Goal: Download file/media

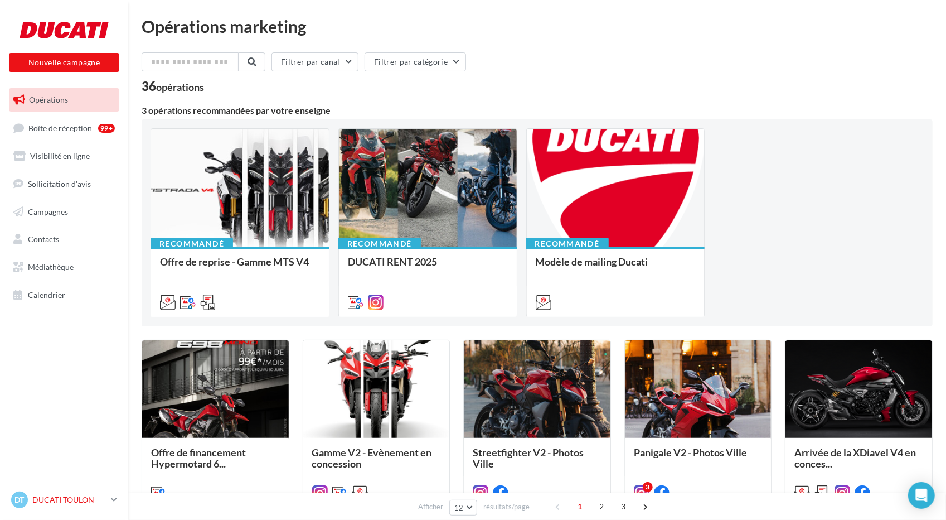
click at [72, 494] on div "DT DUCATI TOULON k.paternoster" at bounding box center [58, 499] width 95 height 17
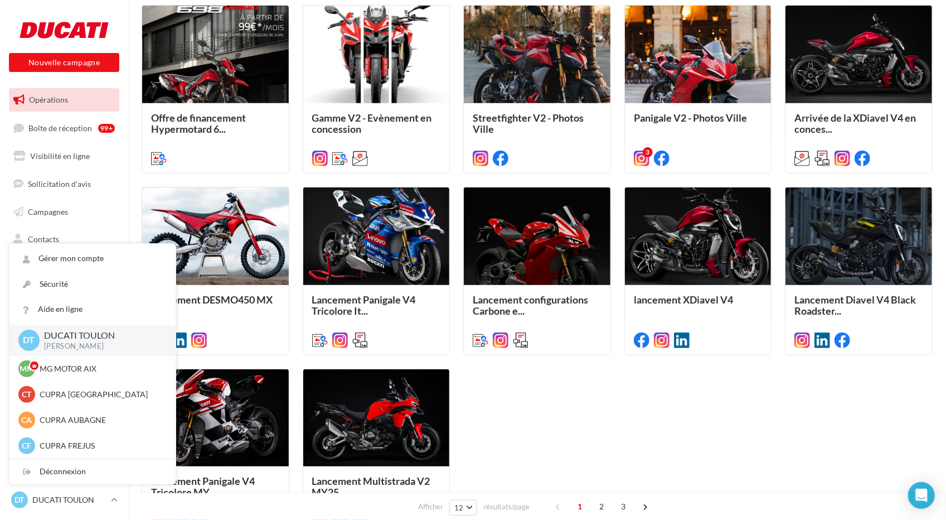
click at [507, 411] on div "Offre de financement Hypermotard 6... Opération pour promouvoir la nouvelle off…" at bounding box center [537, 270] width 791 height 531
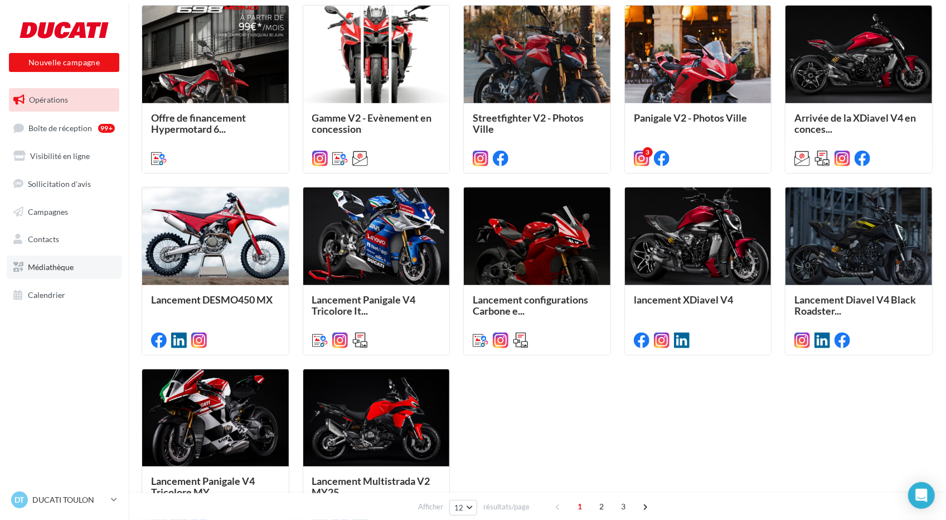
click at [54, 277] on link "Médiathèque" at bounding box center [64, 266] width 115 height 23
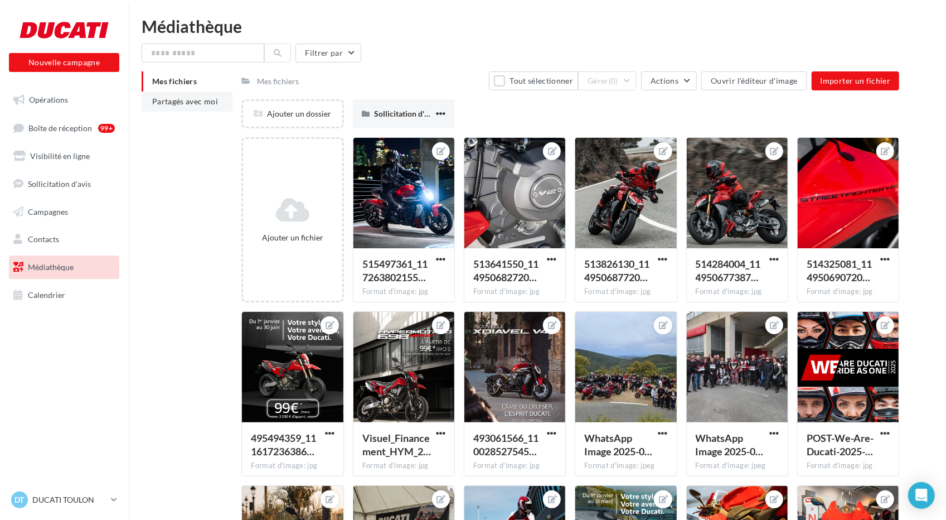
click at [192, 103] on span "Partagés avec moi" at bounding box center [185, 100] width 66 height 9
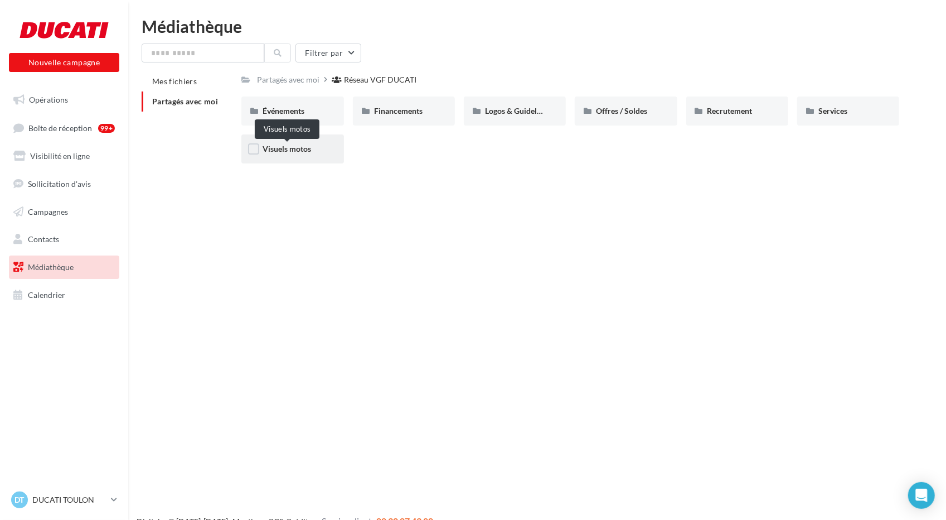
click at [311, 147] on span "Visuels motos" at bounding box center [287, 148] width 49 height 9
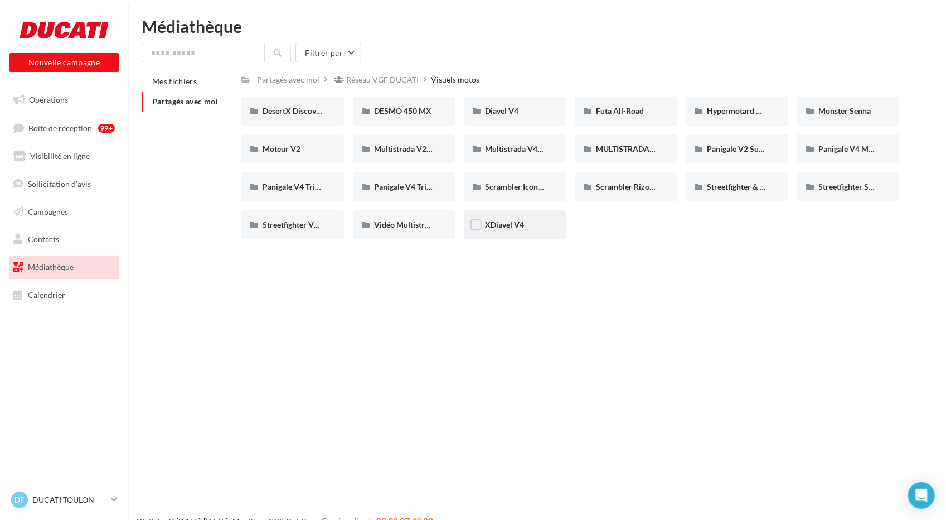
click at [537, 234] on div "XDiavel V4" at bounding box center [515, 224] width 102 height 29
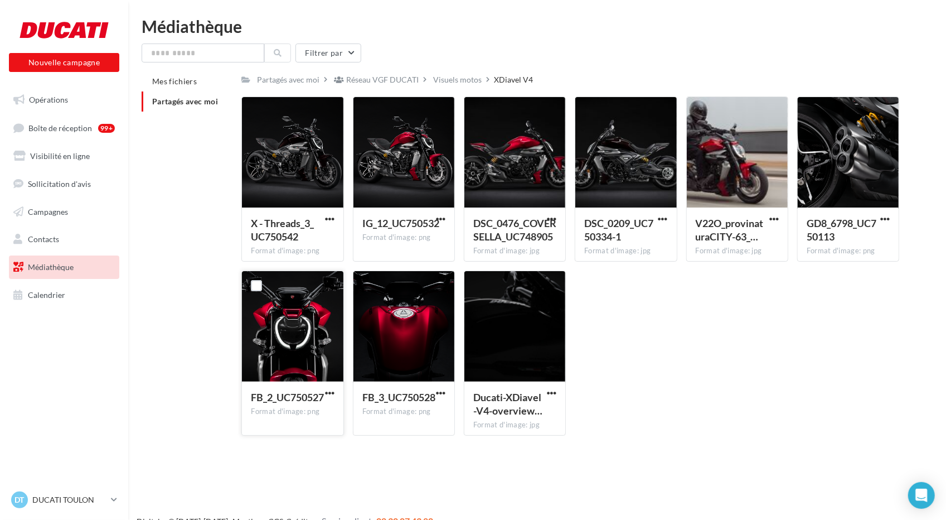
click at [313, 338] on div at bounding box center [292, 327] width 101 height 112
click at [290, 316] on div at bounding box center [292, 327] width 101 height 112
click at [287, 319] on div at bounding box center [292, 327] width 101 height 112
click at [388, 304] on div at bounding box center [404, 327] width 101 height 112
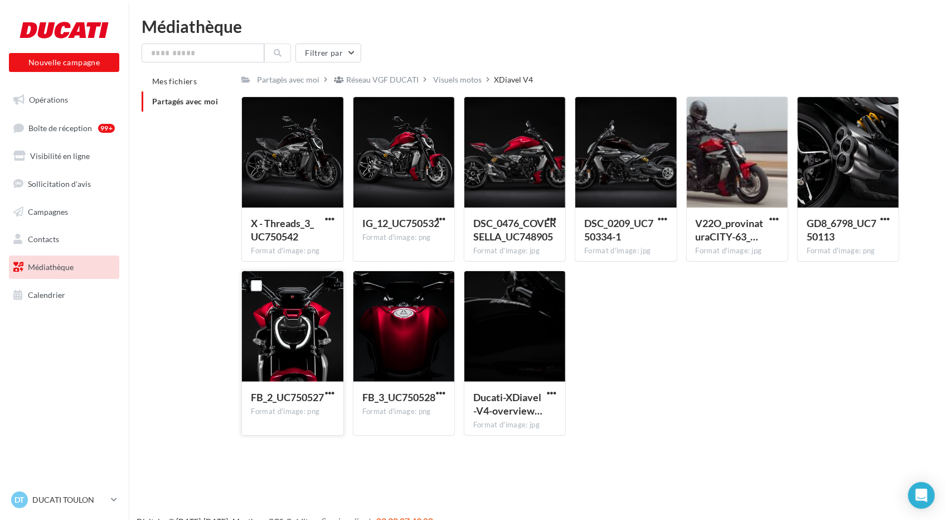
click at [305, 322] on div at bounding box center [292, 327] width 101 height 112
drag, startPoint x: 308, startPoint y: 322, endPoint x: 681, endPoint y: 357, distance: 375.3
click at [681, 357] on div "X - Threads_3_UC750542 Format d'image: png X - Threads_3_UC750542 IG_12_UC75053…" at bounding box center [574, 270] width 667 height 348
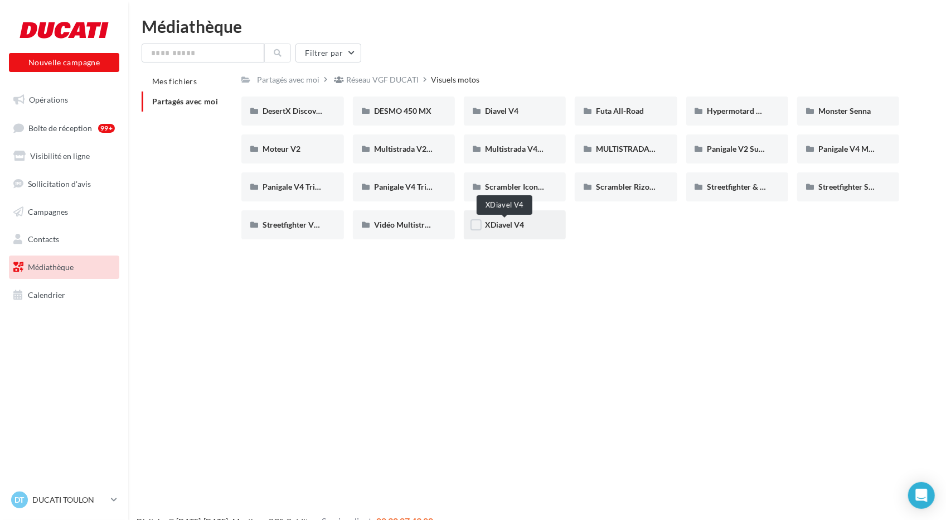
click at [511, 225] on span "XDiavel V4" at bounding box center [504, 224] width 39 height 9
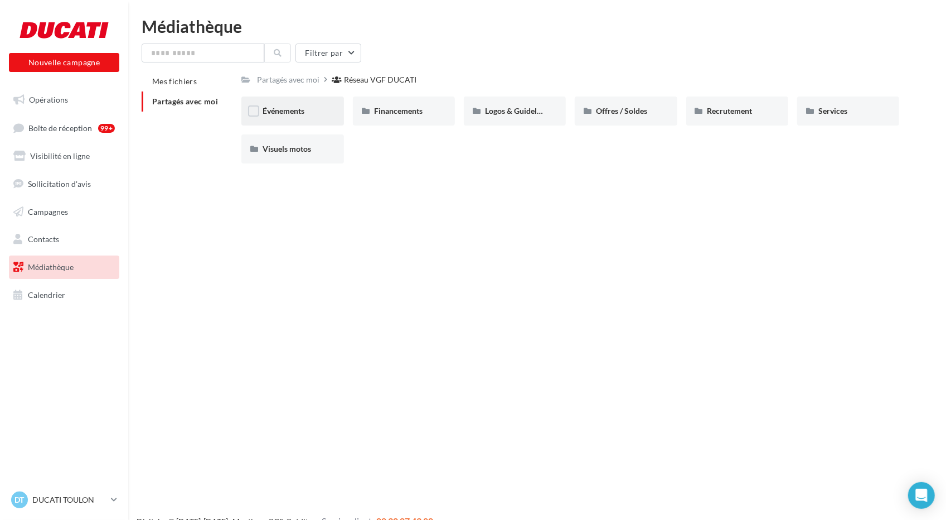
click at [318, 119] on div "Événements" at bounding box center [292, 110] width 102 height 29
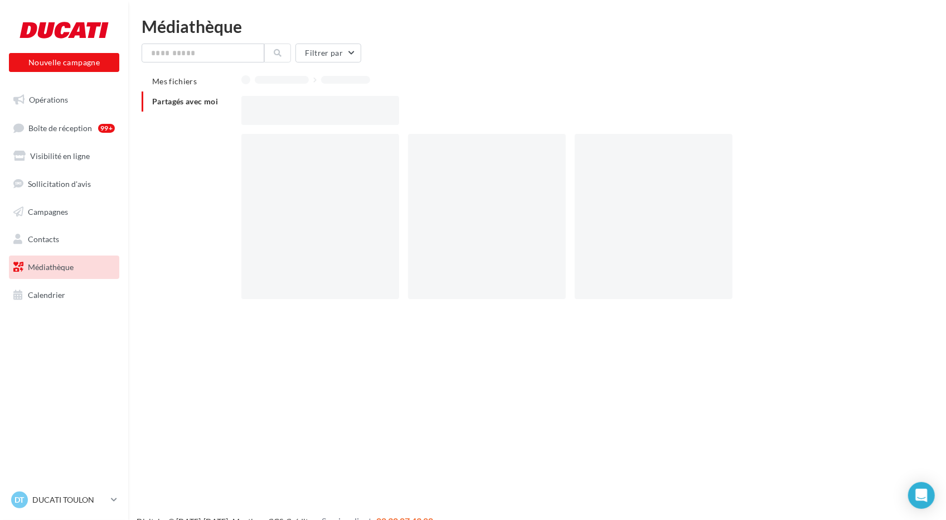
click at [318, 119] on div at bounding box center [320, 110] width 158 height 29
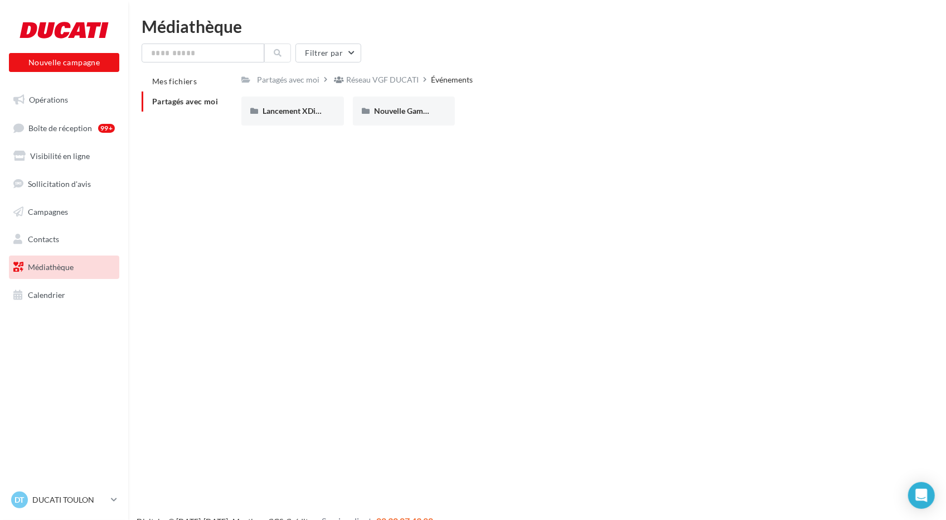
click at [318, 119] on div "Lancement XDiavel V4" at bounding box center [292, 110] width 102 height 29
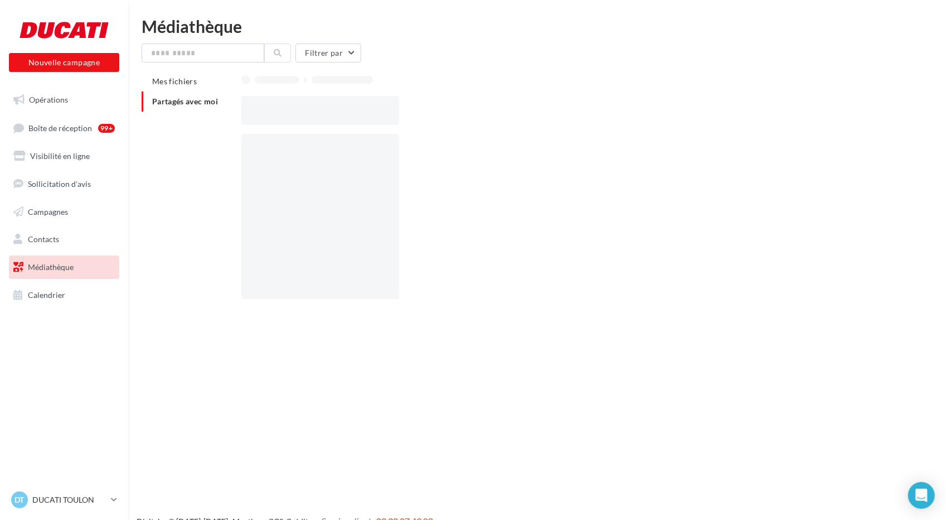
click at [318, 119] on div at bounding box center [320, 110] width 158 height 29
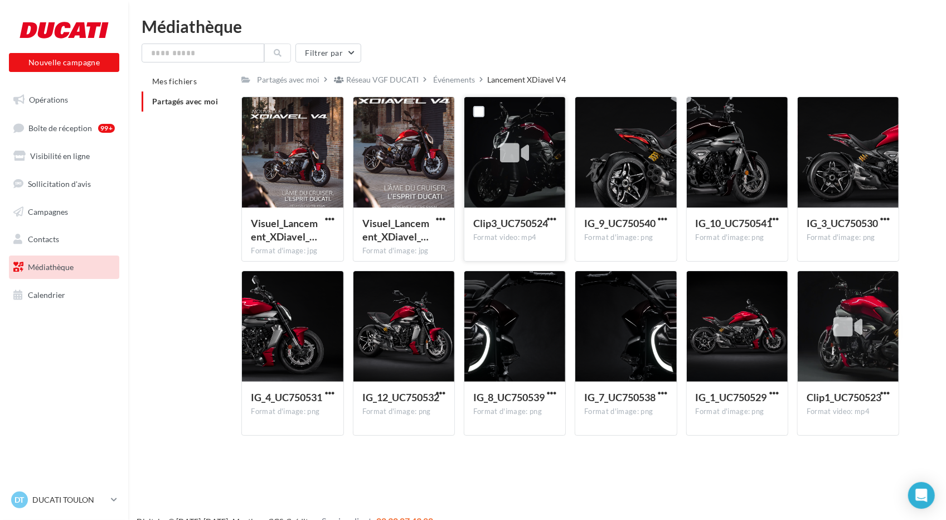
click at [513, 144] on icon at bounding box center [515, 154] width 29 height 26
click at [513, 170] on div at bounding box center [515, 153] width 29 height 37
click at [477, 110] on label at bounding box center [478, 111] width 11 height 11
click at [477, 109] on icon at bounding box center [479, 112] width 8 height 8
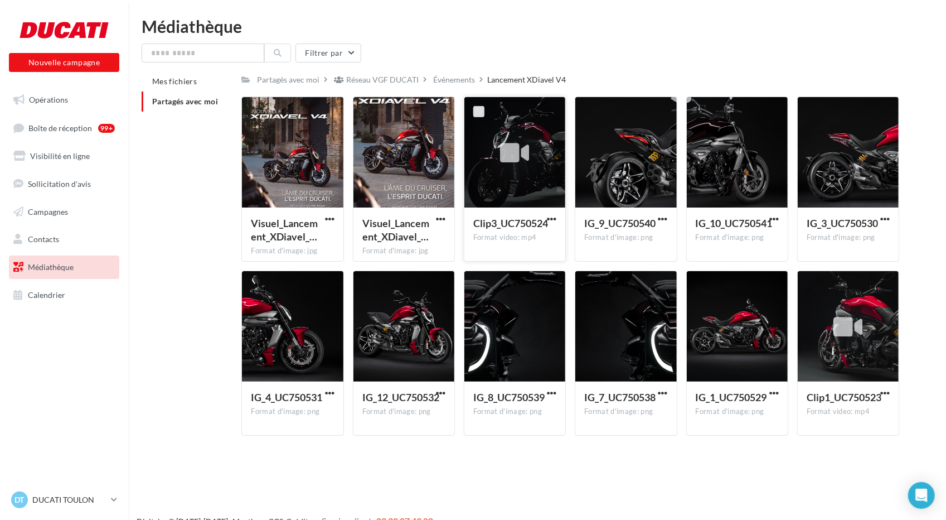
click at [507, 133] on div at bounding box center [515, 153] width 101 height 112
click at [554, 217] on span "button" at bounding box center [551, 218] width 9 height 9
click at [544, 165] on div at bounding box center [515, 153] width 101 height 112
drag, startPoint x: 594, startPoint y: 44, endPoint x: 579, endPoint y: 96, distance: 54.5
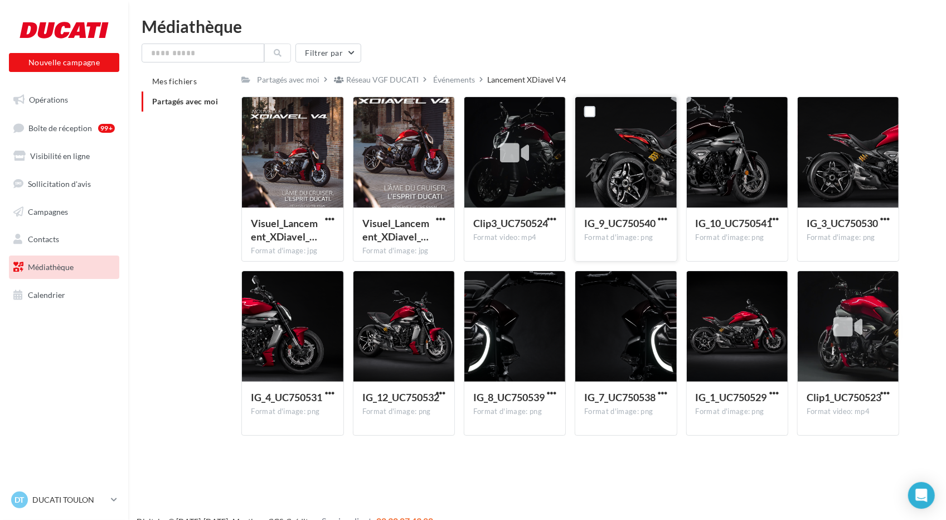
click at [593, 49] on div "Filtrer par" at bounding box center [537, 52] width 791 height 19
click at [850, 333] on icon at bounding box center [848, 328] width 29 height 26
click at [556, 216] on span "button" at bounding box center [551, 218] width 9 height 9
click at [487, 246] on button "Télécharger" at bounding box center [503, 240] width 112 height 29
click at [841, 341] on div at bounding box center [848, 327] width 29 height 37
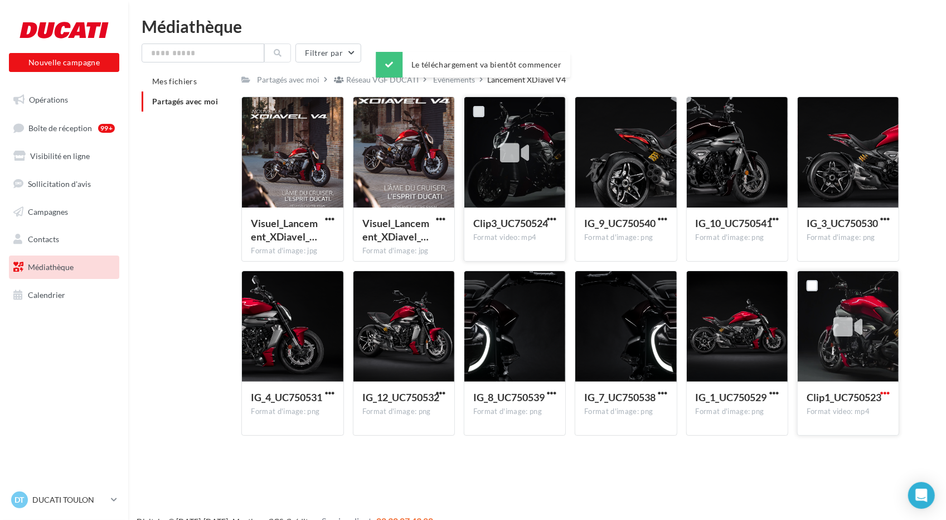
click at [889, 393] on span "button" at bounding box center [885, 392] width 9 height 9
click at [813, 412] on button "Télécharger" at bounding box center [837, 414] width 112 height 29
drag, startPoint x: 312, startPoint y: 372, endPoint x: 318, endPoint y: 376, distance: 7.7
click at [317, 376] on div at bounding box center [292, 327] width 101 height 112
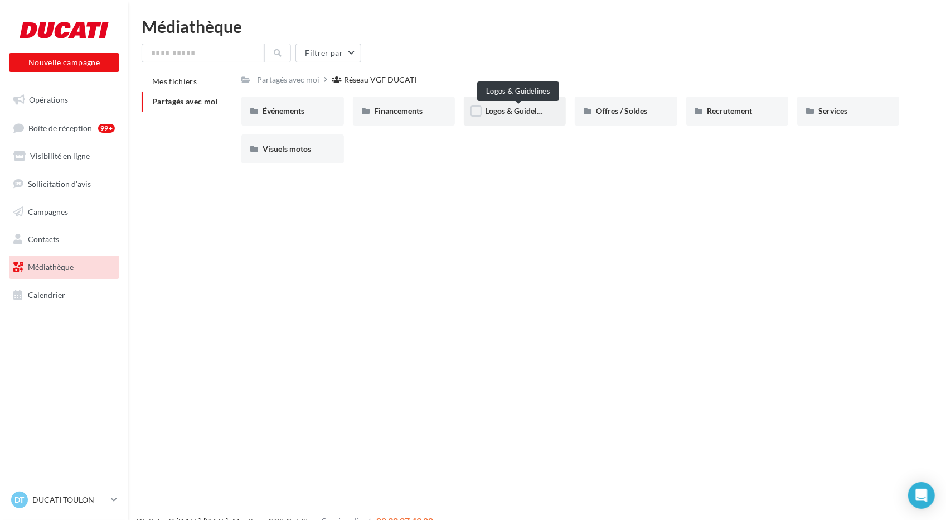
click at [518, 113] on span "Logos & Guidelines" at bounding box center [518, 110] width 66 height 9
click at [852, 115] on div "Services" at bounding box center [849, 110] width 60 height 11
click at [293, 106] on div "Événements" at bounding box center [293, 110] width 60 height 11
click at [389, 109] on span "Financements" at bounding box center [398, 110] width 49 height 9
click at [318, 149] on div "Visuels motos" at bounding box center [293, 148] width 60 height 11
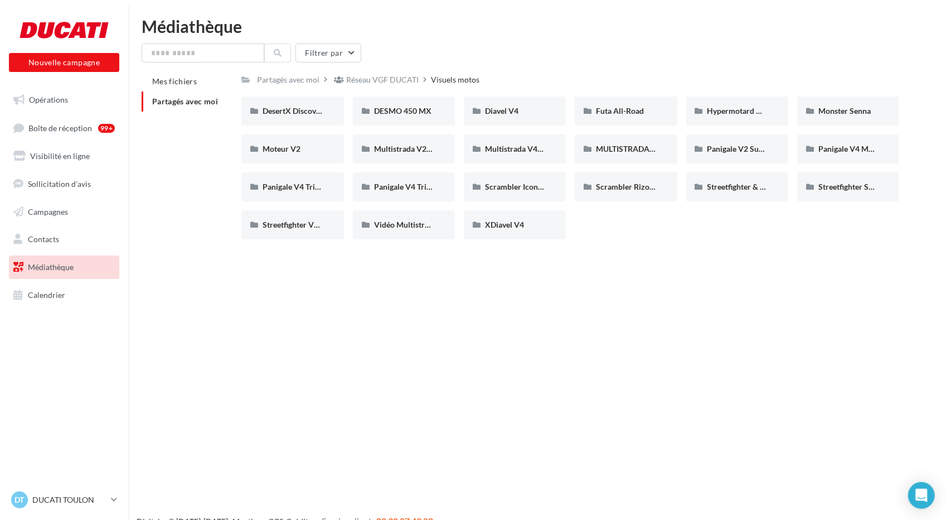
click at [539, 209] on div "DesertX Discovery DesertX Discovery DESMO 450 MX DESMO 450 MX Diavel V4 Diavel …" at bounding box center [574, 172] width 667 height 152
click at [535, 223] on div "XDiavel V4" at bounding box center [515, 224] width 60 height 11
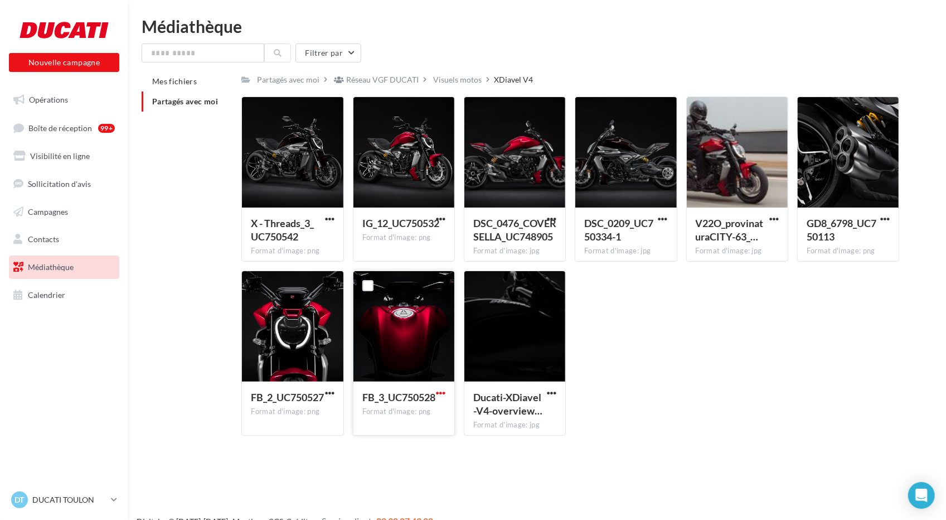
click at [443, 389] on span "button" at bounding box center [440, 392] width 9 height 9
click at [416, 410] on button "Télécharger" at bounding box center [392, 414] width 112 height 29
click at [441, 218] on span "button" at bounding box center [440, 218] width 9 height 9
click at [419, 241] on button "Télécharger" at bounding box center [392, 240] width 112 height 29
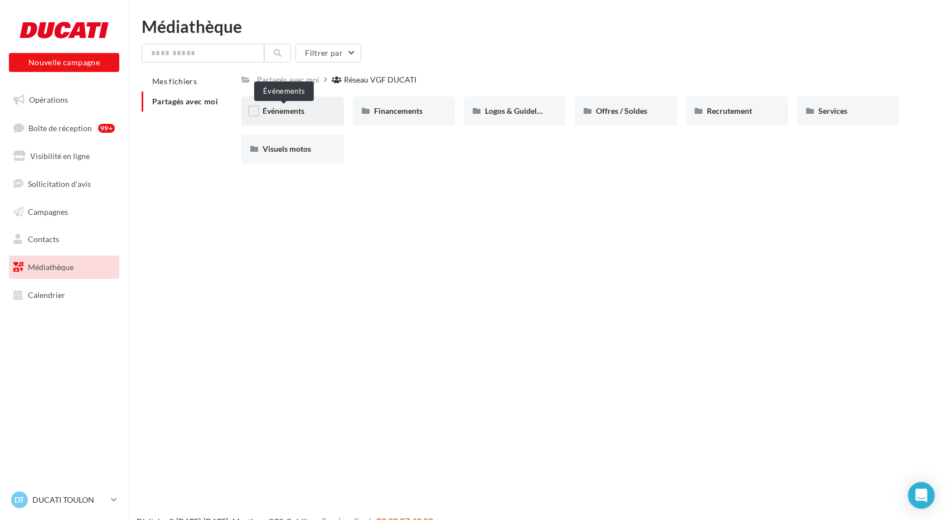
click at [302, 112] on span "Événements" at bounding box center [284, 110] width 42 height 9
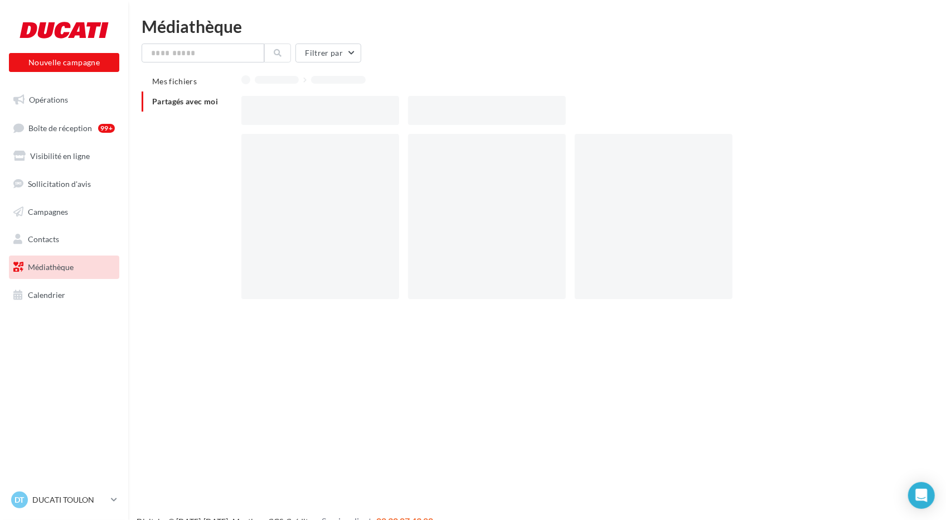
click at [302, 112] on div at bounding box center [320, 110] width 158 height 29
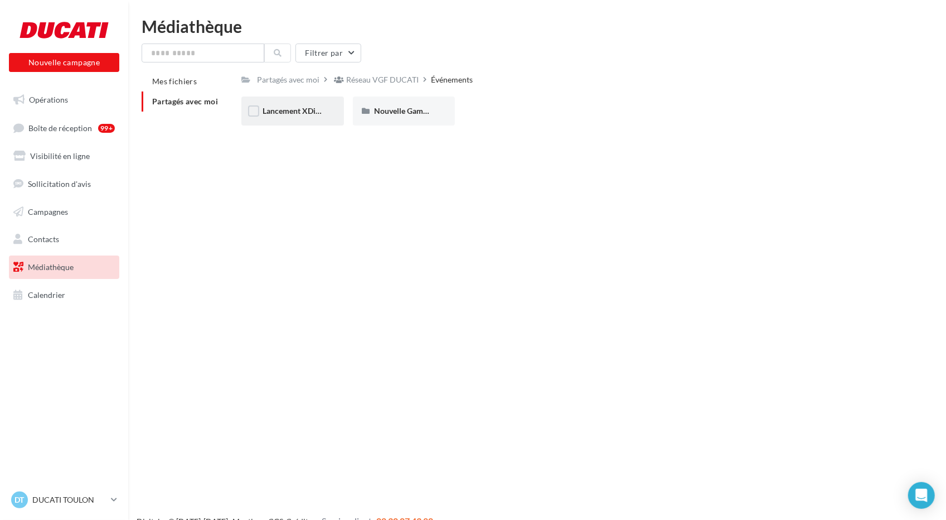
click at [301, 117] on div "Lancement XDiavel V4" at bounding box center [292, 110] width 102 height 29
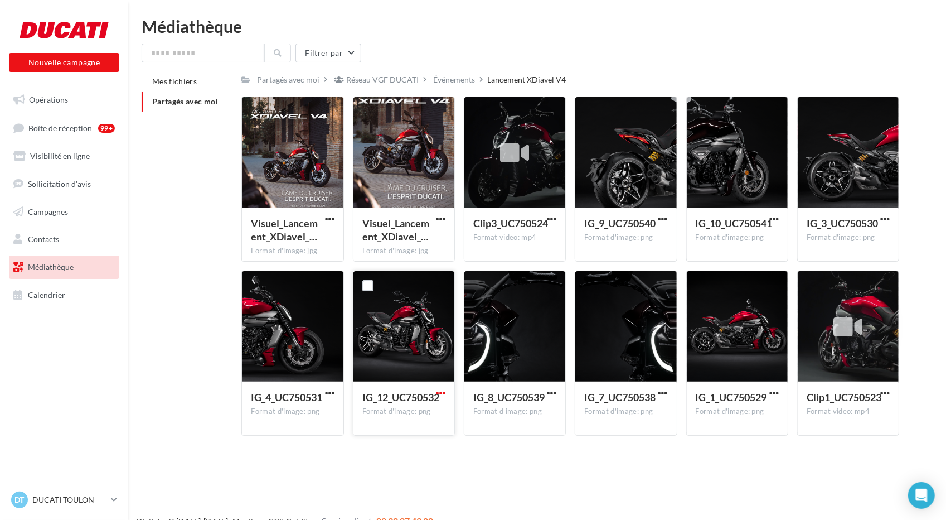
click at [442, 389] on span "button" at bounding box center [440, 392] width 9 height 9
click at [394, 414] on button "Télécharger" at bounding box center [392, 414] width 112 height 29
